Goal: Transaction & Acquisition: Book appointment/travel/reservation

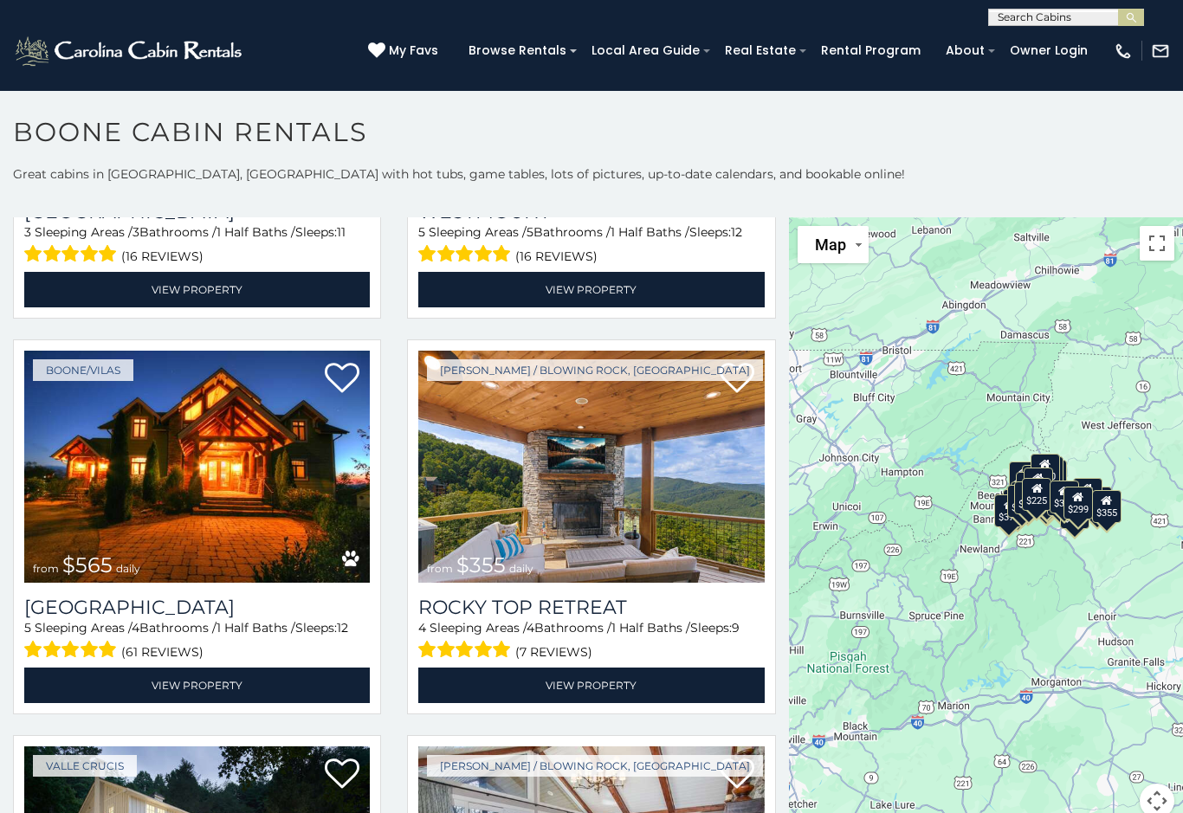
scroll to position [714, 0]
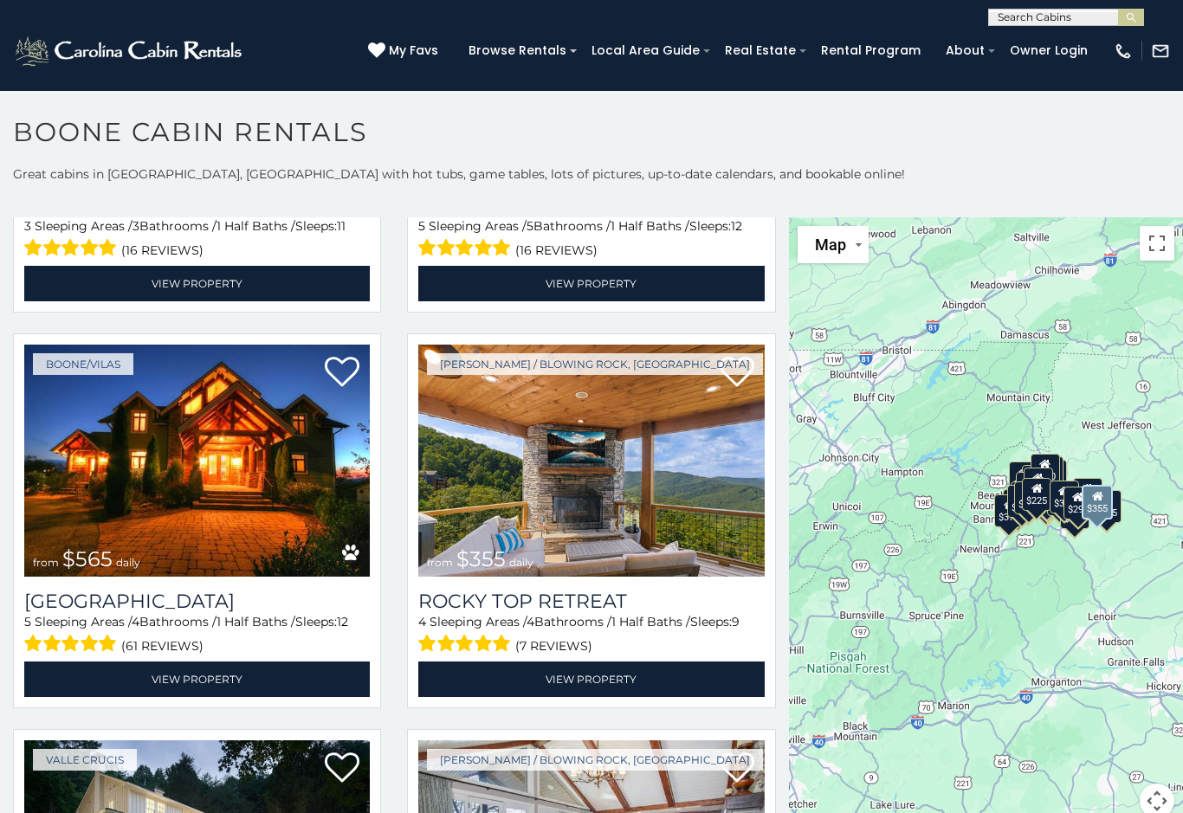
click at [651, 473] on img at bounding box center [591, 461] width 346 height 232
click at [650, 455] on img at bounding box center [591, 461] width 346 height 232
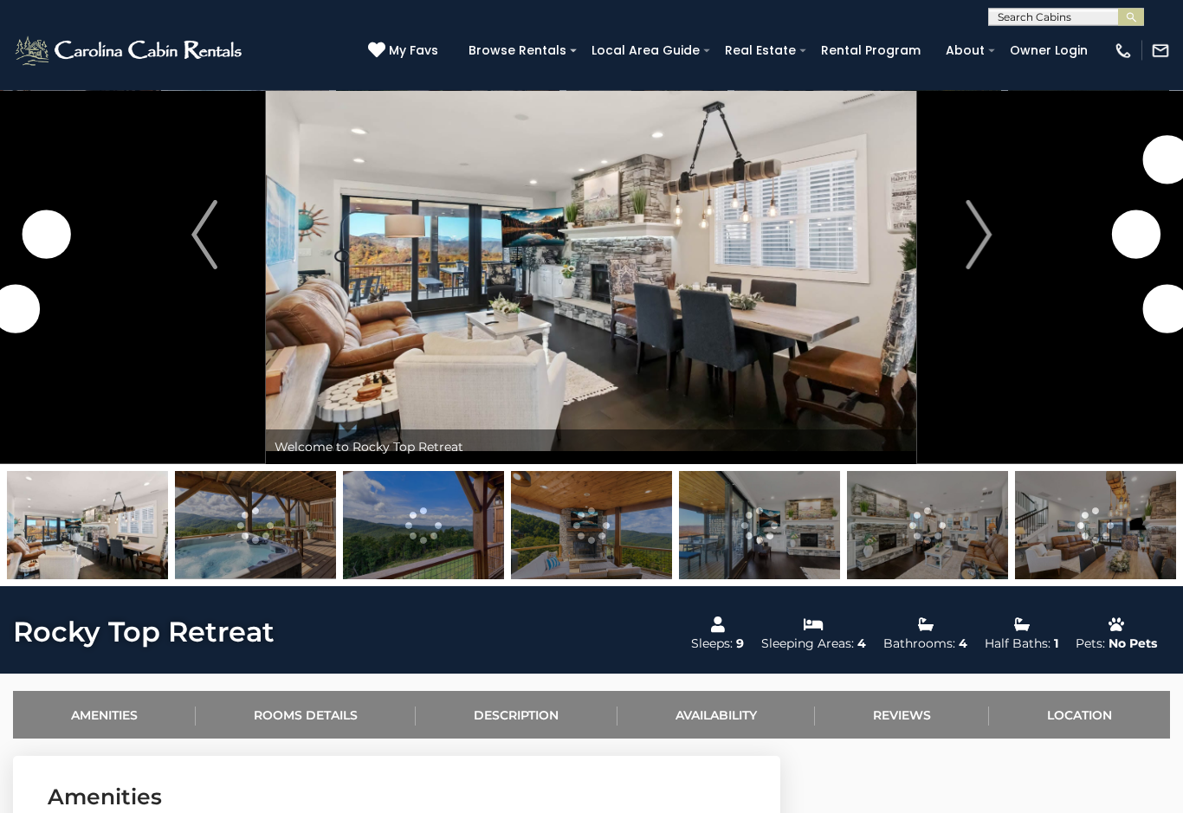
scroll to position [85, 0]
click at [982, 238] on img "Next" at bounding box center [979, 234] width 26 height 69
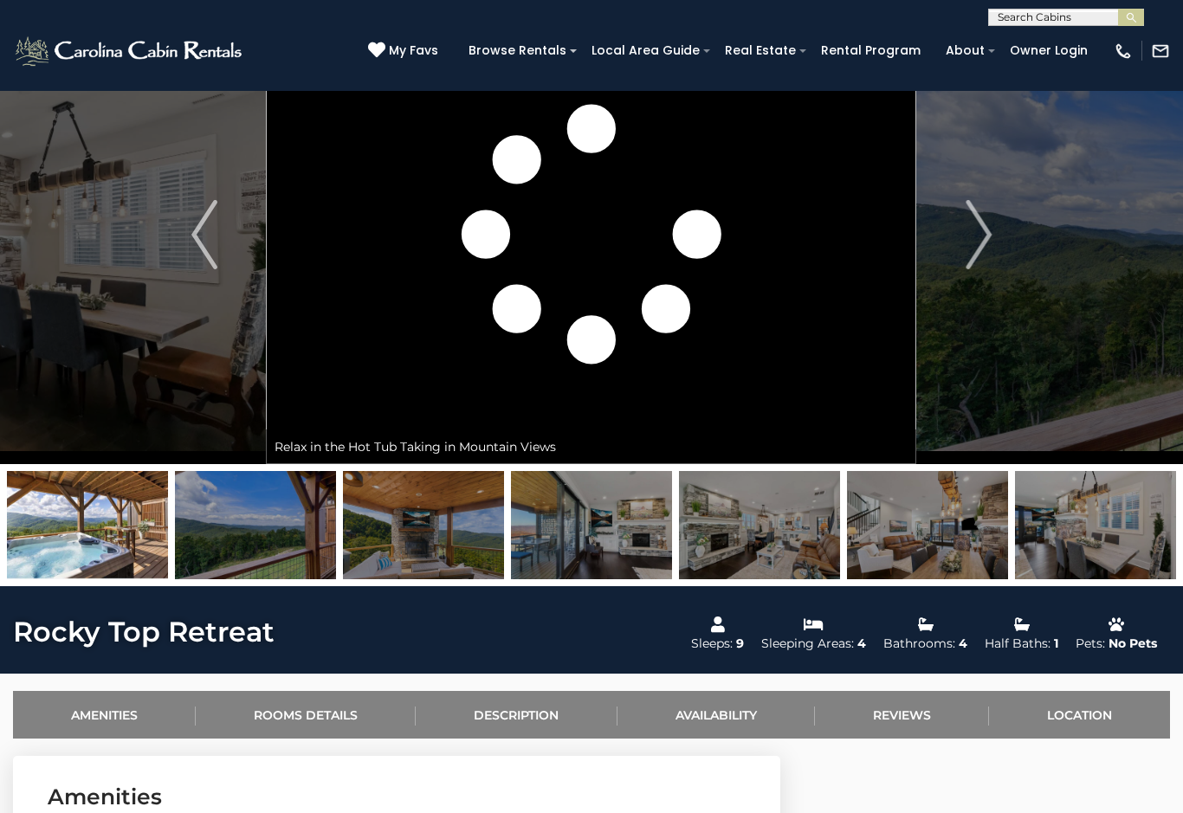
click at [983, 230] on img "Next" at bounding box center [979, 234] width 26 height 69
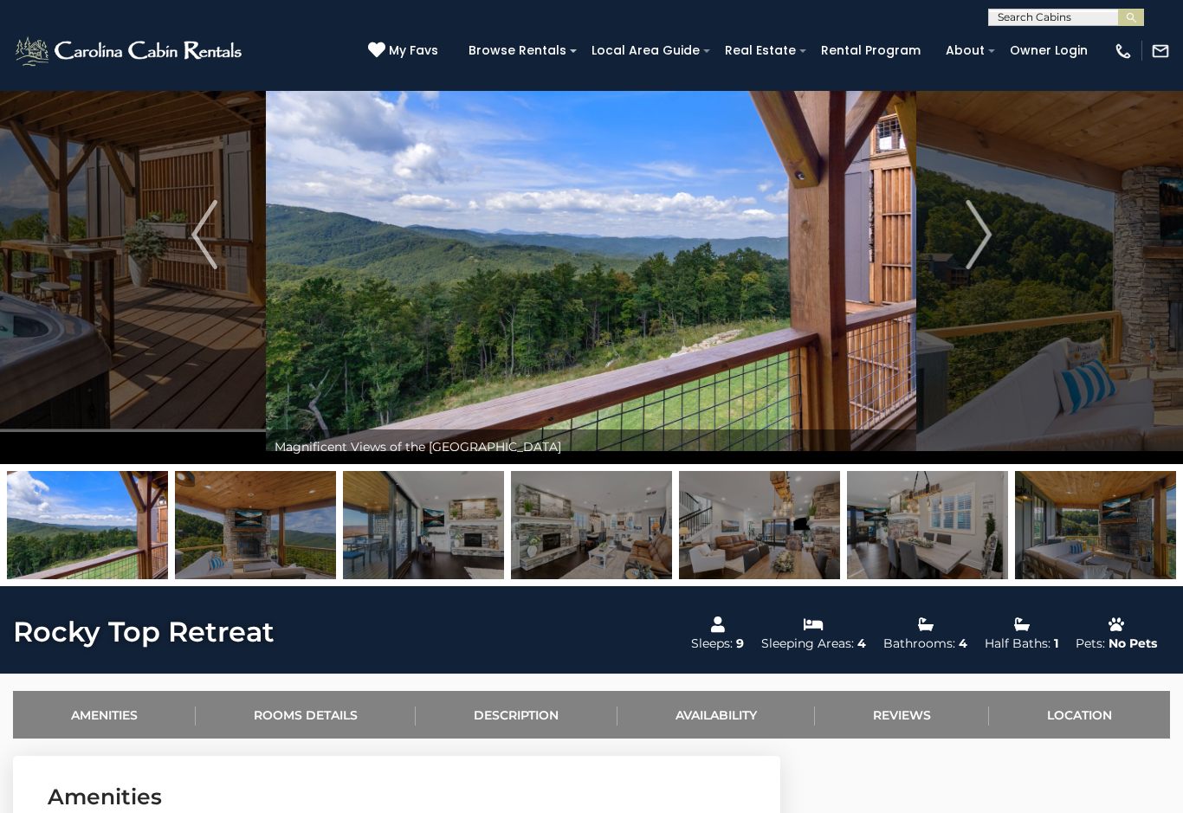
click at [983, 234] on img "Next" at bounding box center [979, 234] width 26 height 69
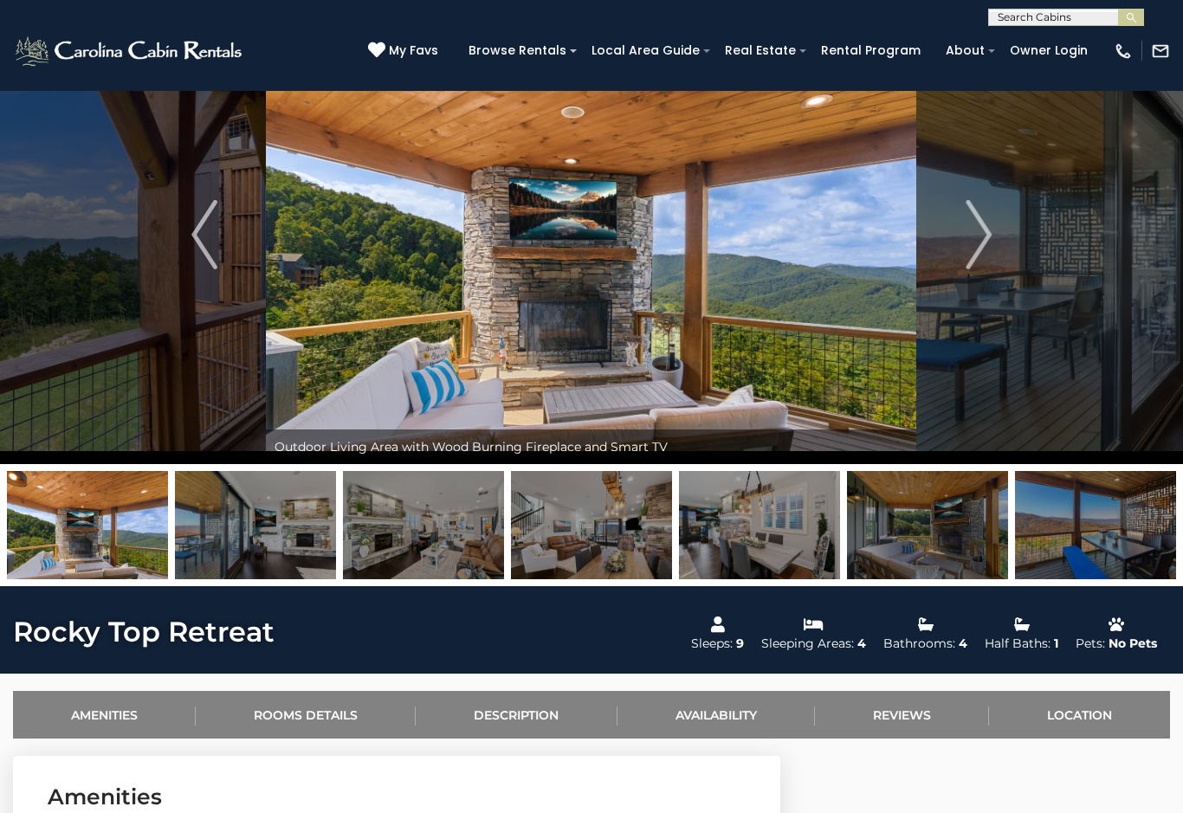
click at [987, 227] on img "Next" at bounding box center [979, 234] width 26 height 69
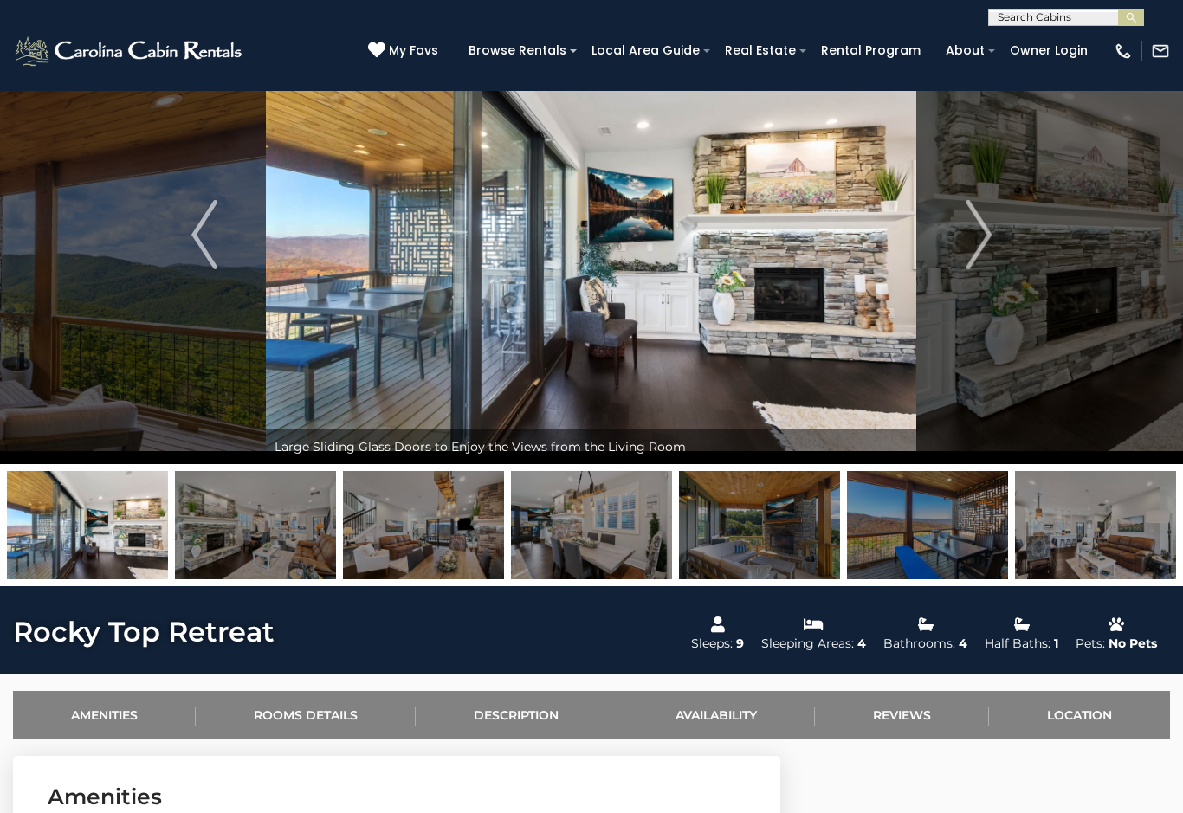
click at [989, 234] on img "Next" at bounding box center [979, 234] width 26 height 69
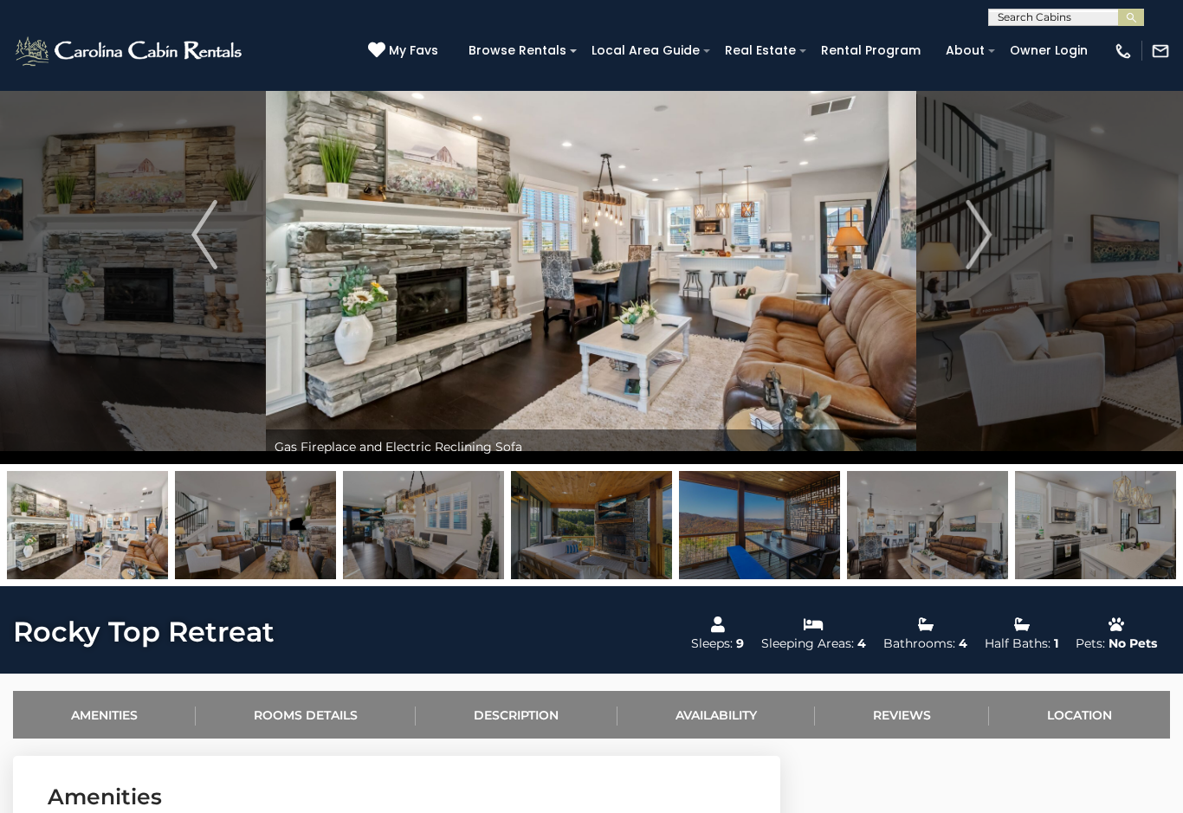
click at [994, 230] on button "Next" at bounding box center [978, 234] width 123 height 459
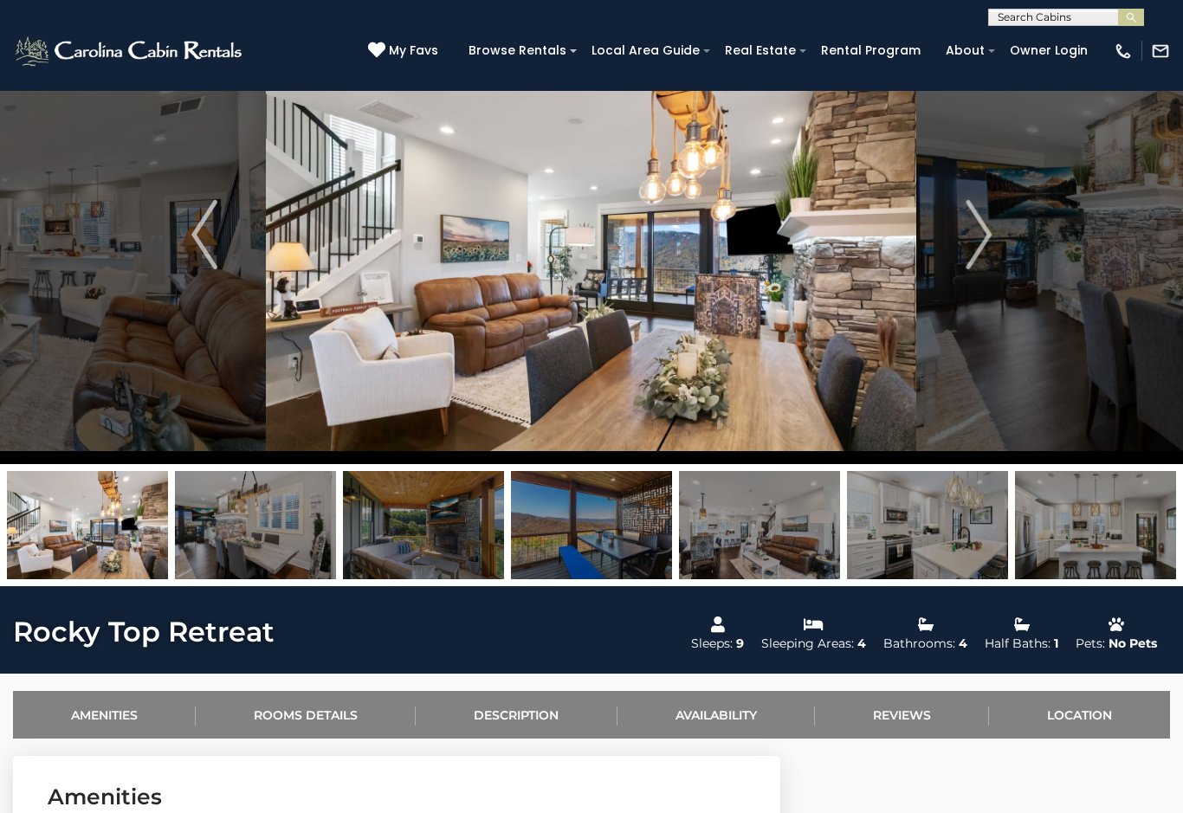
click at [991, 227] on img "Next" at bounding box center [979, 234] width 26 height 69
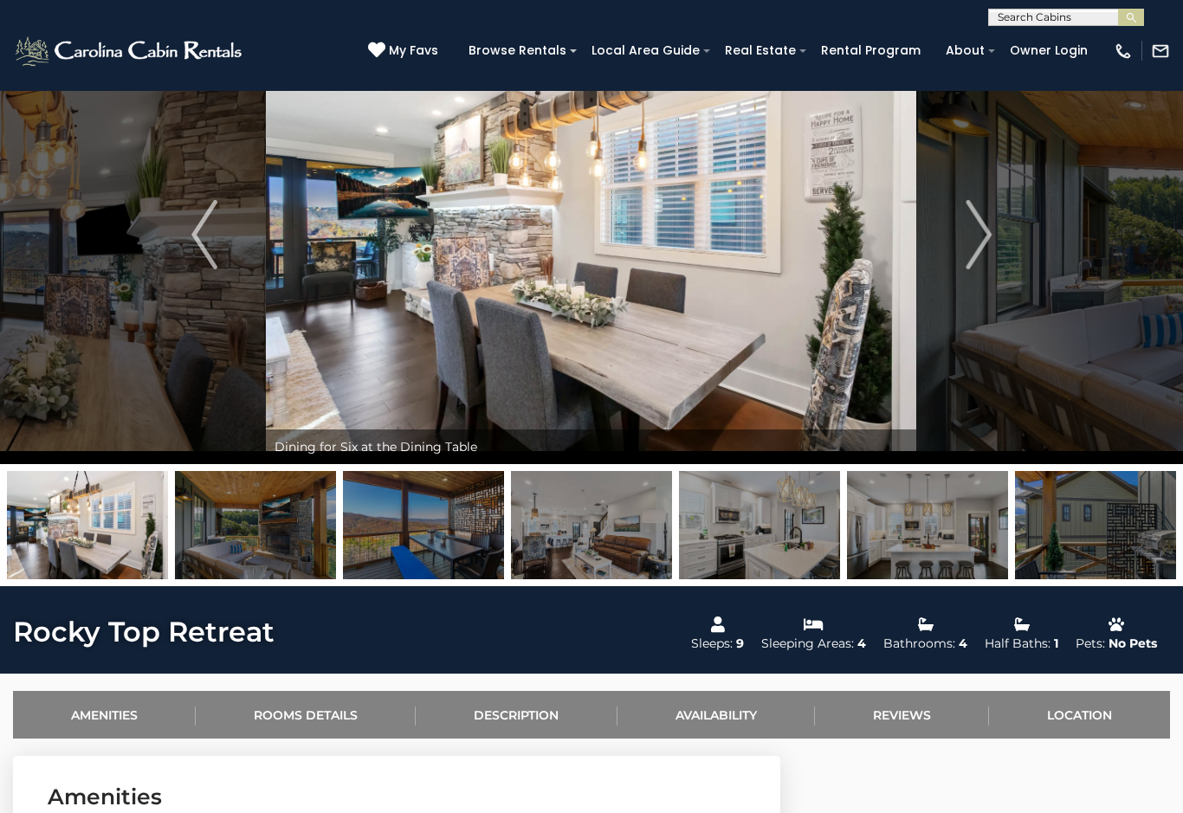
click at [982, 236] on img "Next" at bounding box center [979, 234] width 26 height 69
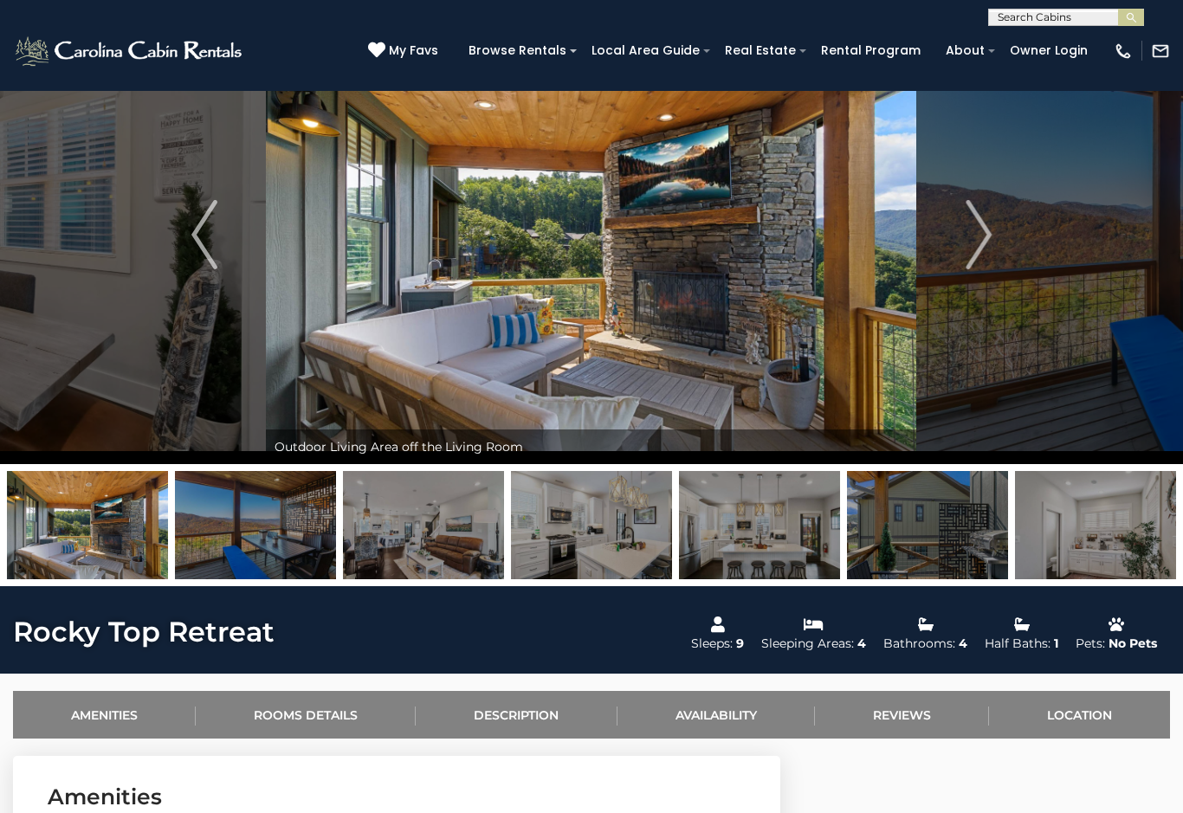
click at [987, 243] on img "Next" at bounding box center [979, 234] width 26 height 69
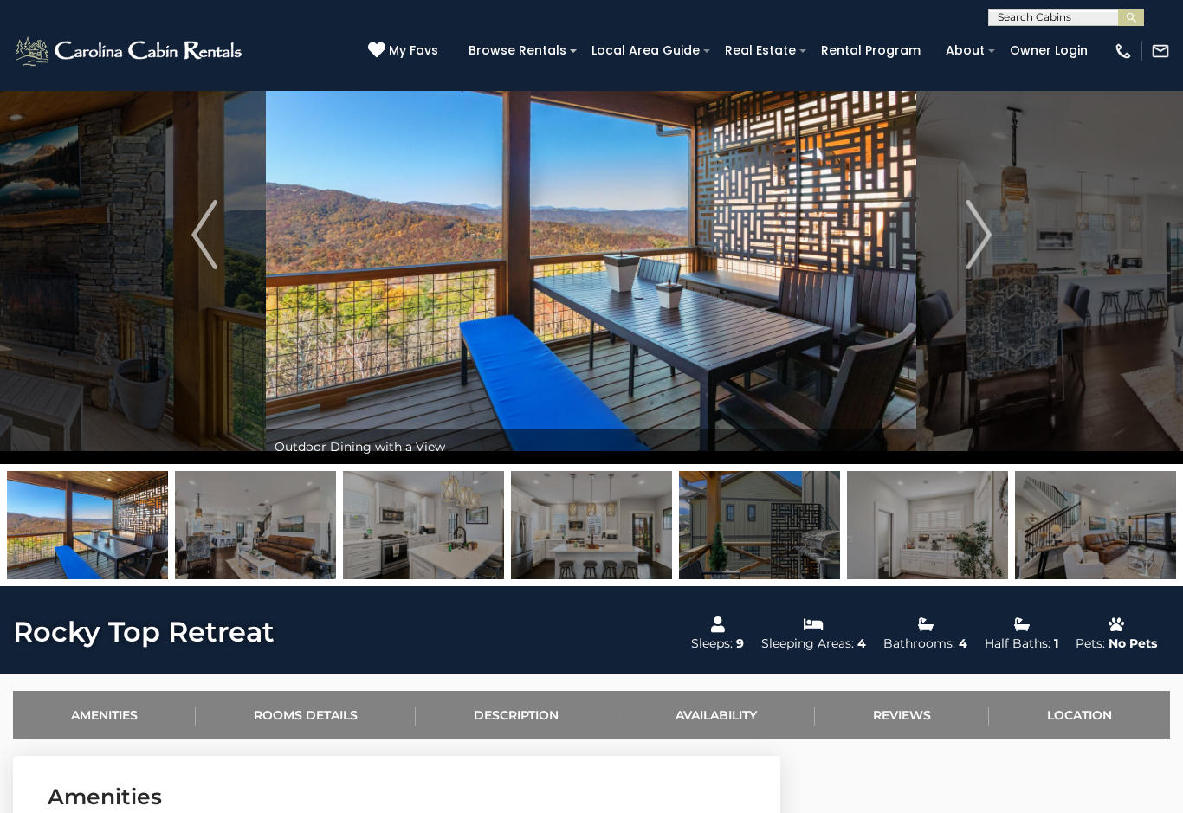
click at [986, 242] on img "Next" at bounding box center [979, 234] width 26 height 69
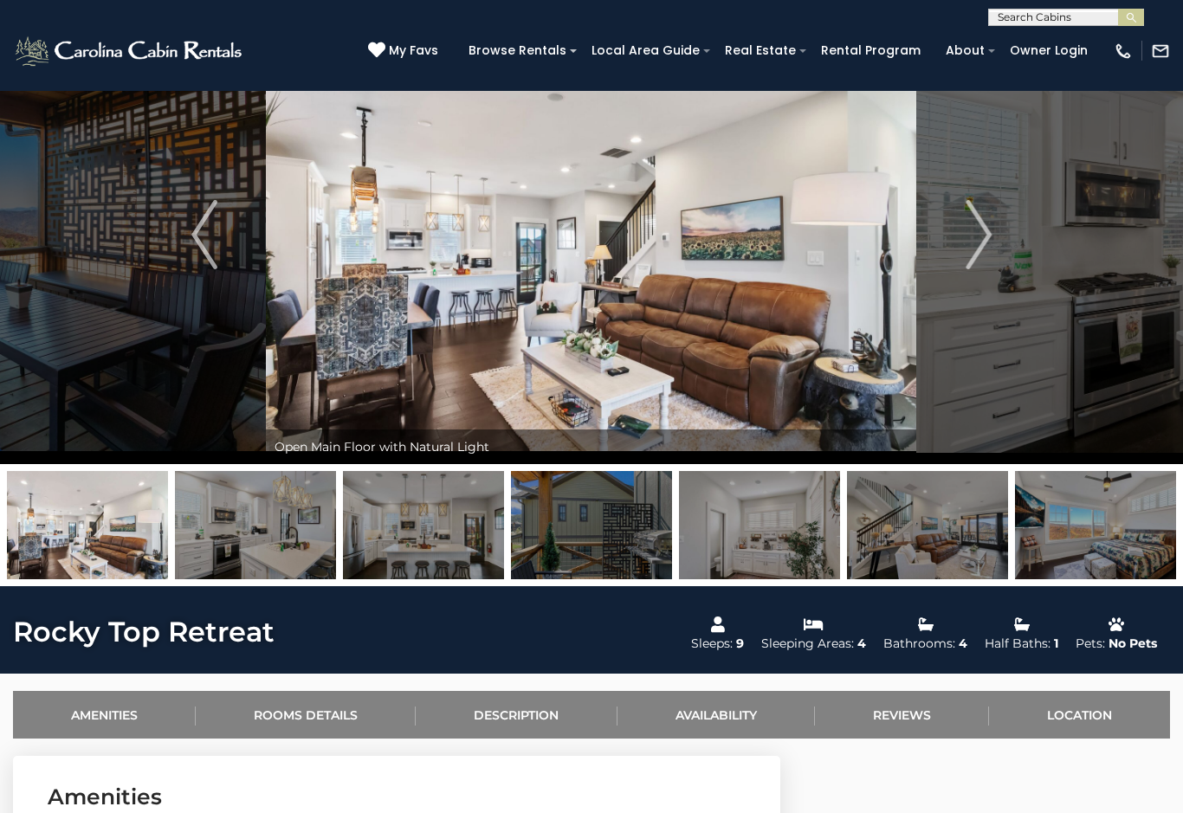
click at [988, 237] on img "Next" at bounding box center [979, 234] width 26 height 69
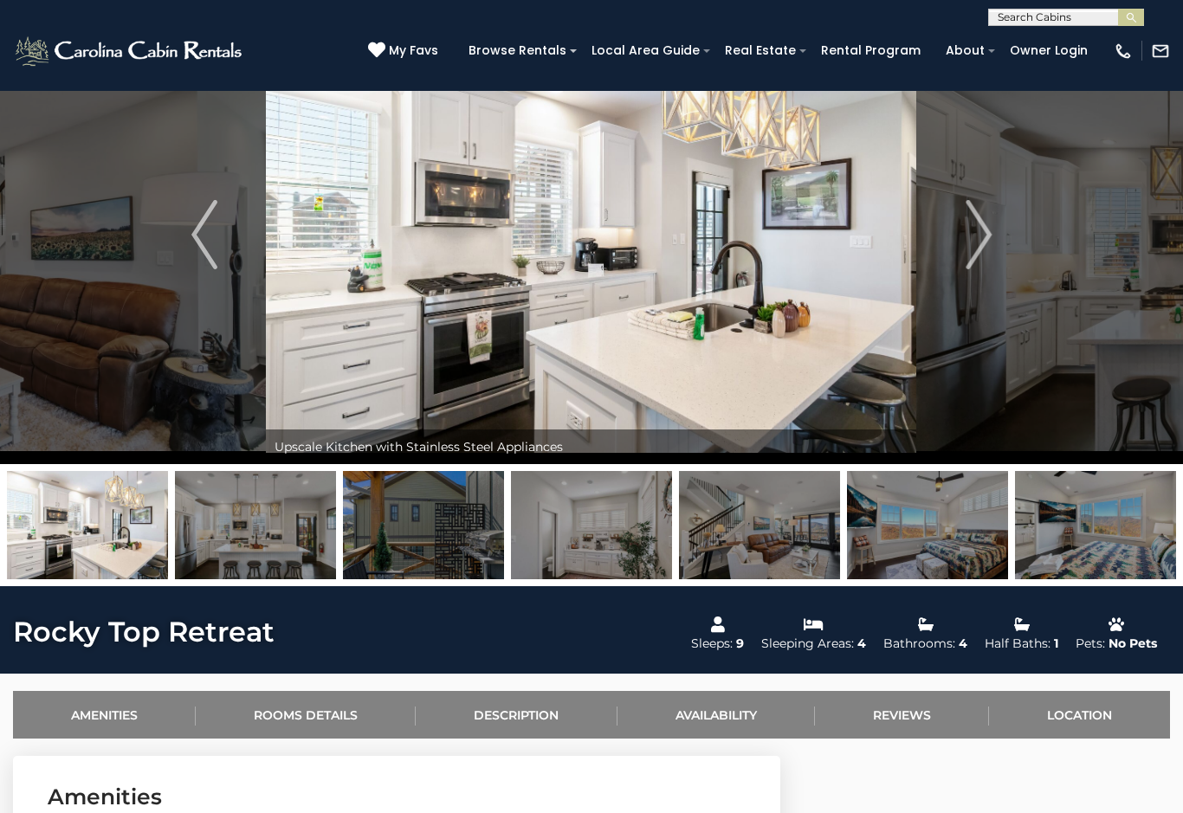
click at [994, 230] on button "Next" at bounding box center [978, 234] width 123 height 459
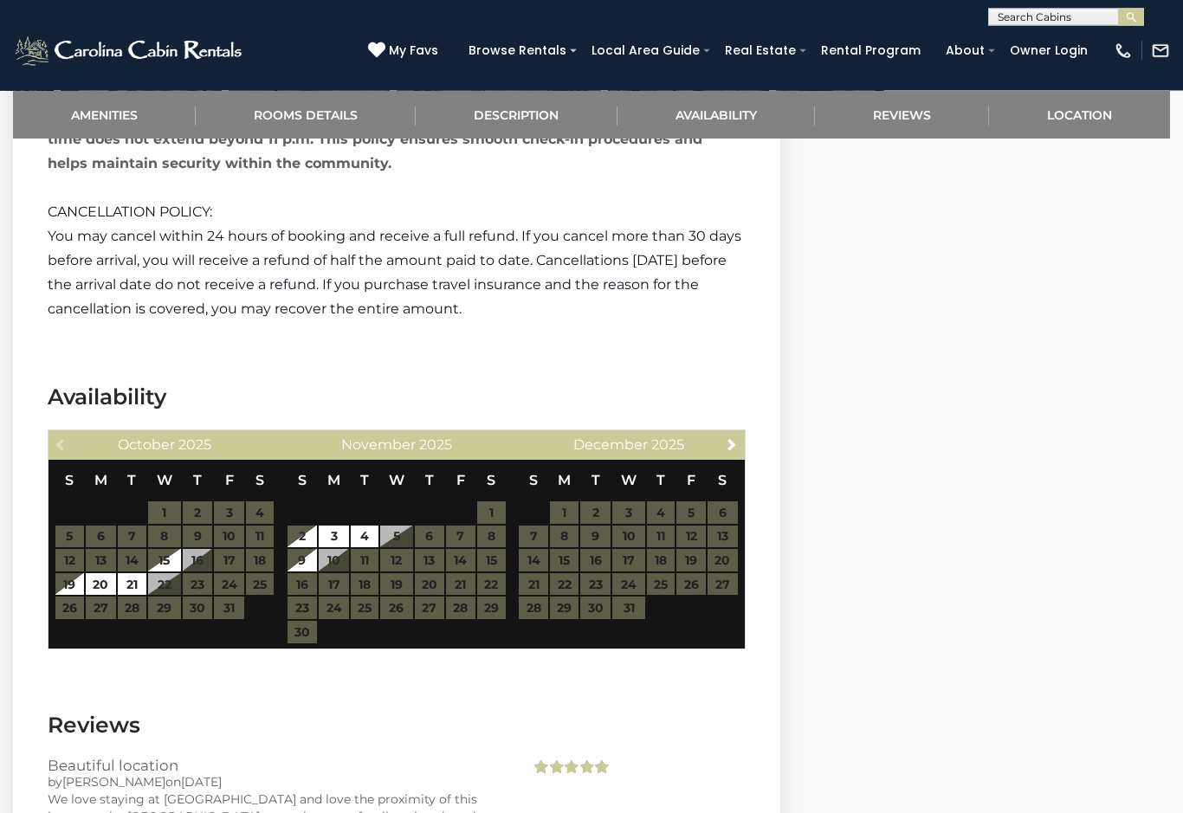
scroll to position [3807, 0]
click at [374, 562] on table "S M T W T F S 1 2 3 4 5 6 7 8 9 10 11 12 13 14 15 16 17 18 19 20 21 22 23 24 25…" at bounding box center [397, 552] width 220 height 184
click at [367, 535] on table "S M T W T F S 1 2 3 4 5 6 7 8 9 10 11 12 13 14 15 16 17 18 19 20 21 22 23 24 25…" at bounding box center [397, 552] width 220 height 184
click at [369, 534] on table "S M T W T F S 1 2 3 4 5 6 7 8 9 10 11 12 13 14 15 16 17 18 19 20 21 22 23 24 25…" at bounding box center [397, 552] width 220 height 184
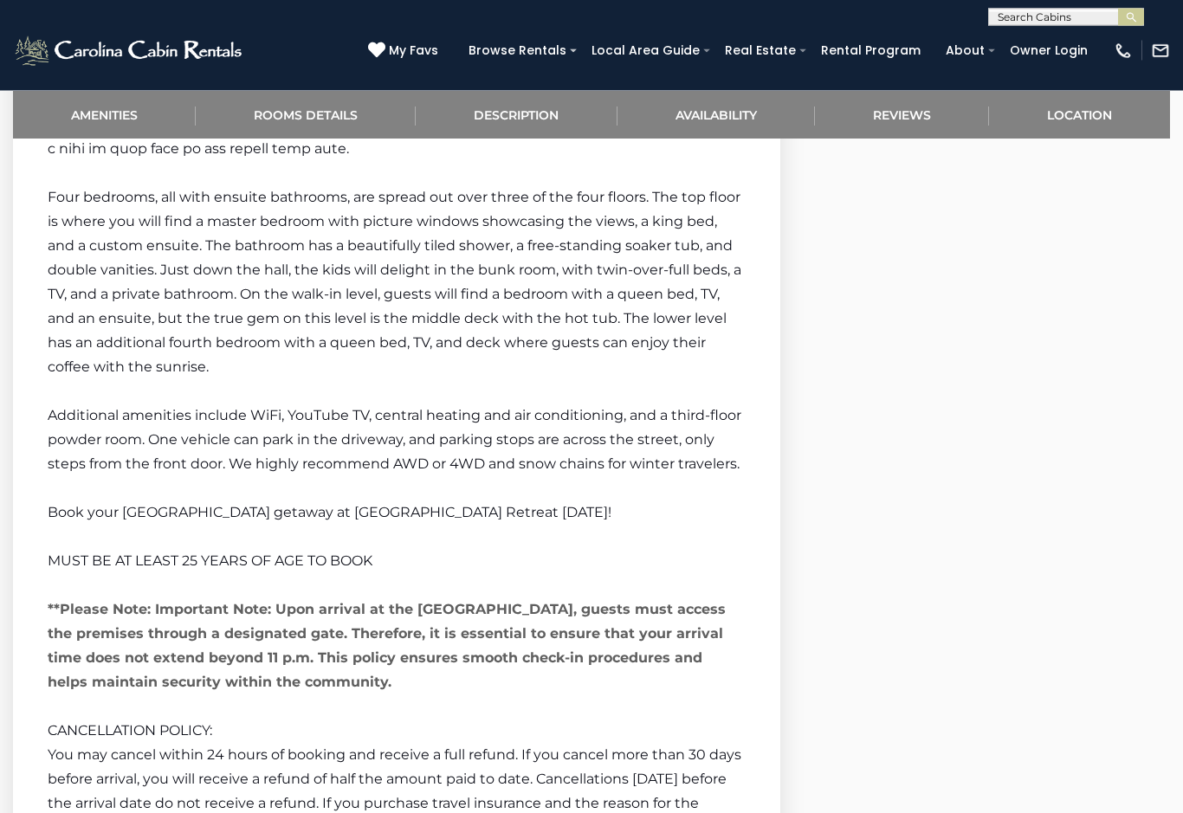
scroll to position [3275, 0]
